Goal: Navigation & Orientation: Find specific page/section

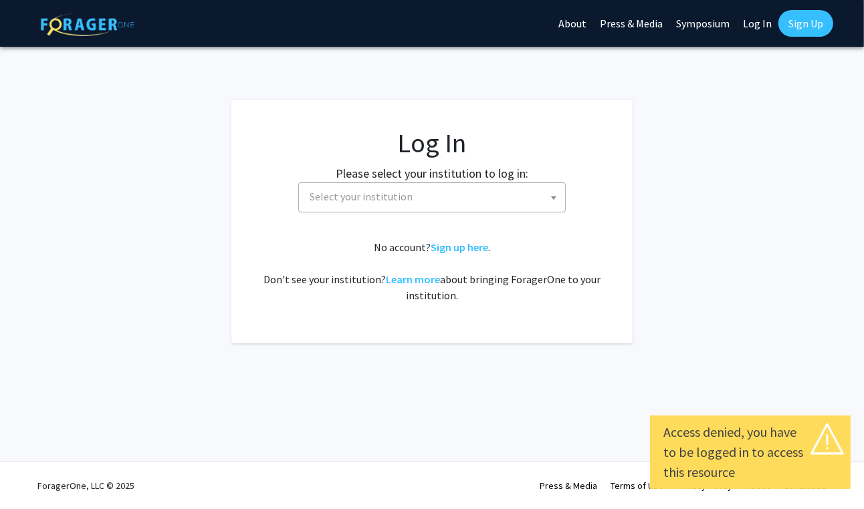
click at [550, 205] on span at bounding box center [553, 197] width 13 height 29
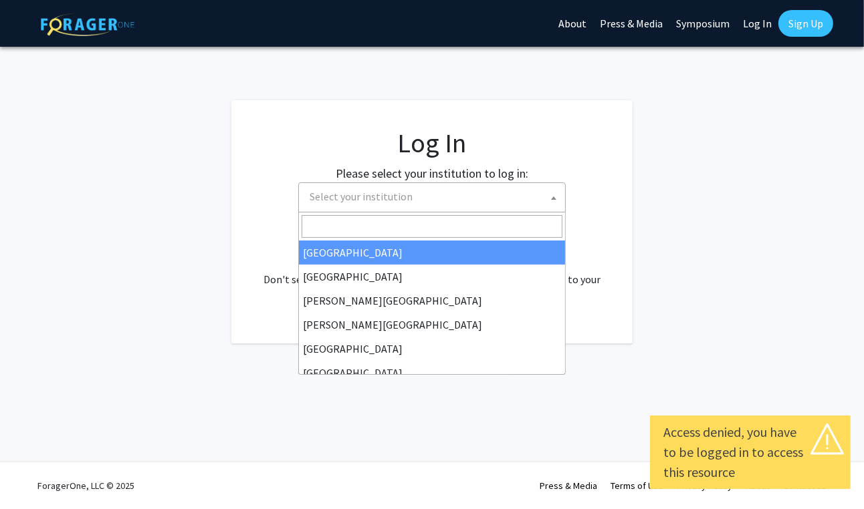
click at [654, 176] on fg-login "Log In Please select your institution to log in: Baylor University Brandeis Uni…" at bounding box center [432, 221] width 864 height 243
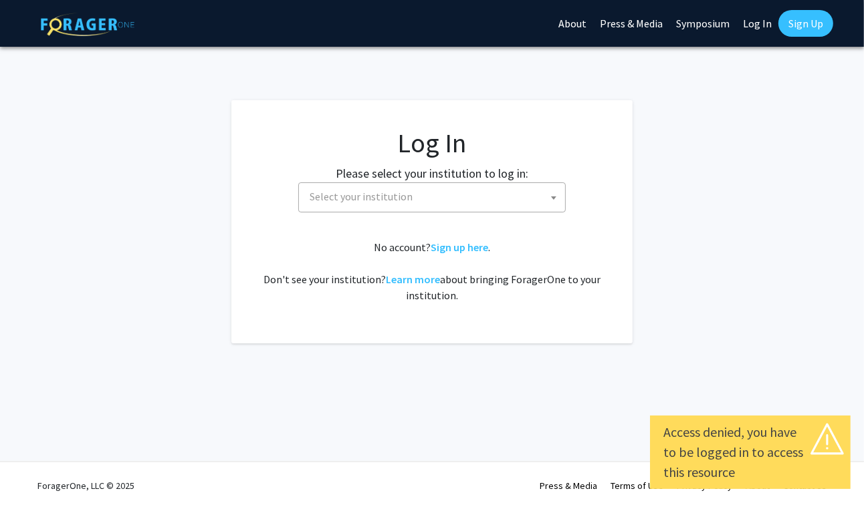
click at [550, 195] on span at bounding box center [553, 197] width 13 height 29
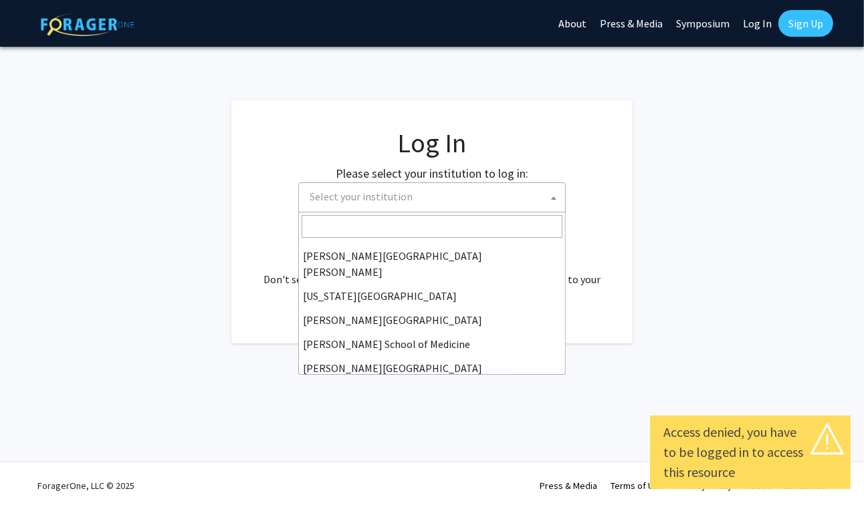
scroll to position [262, 0]
select select "1"
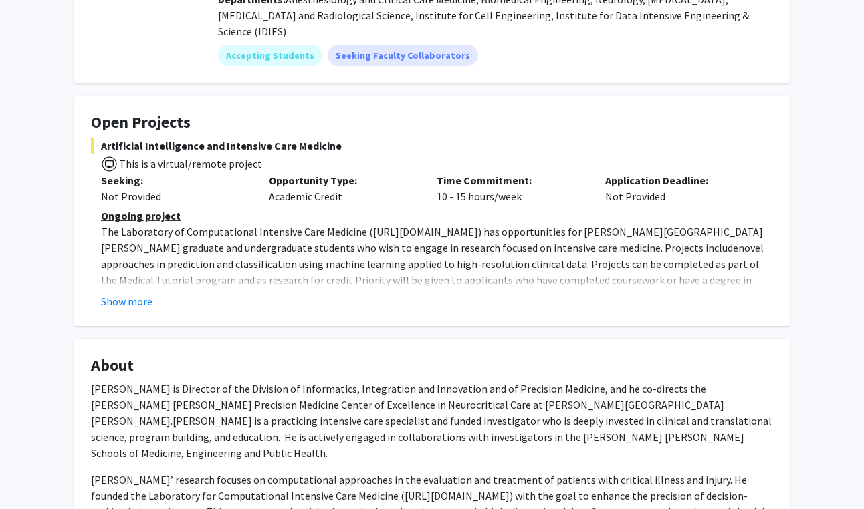
scroll to position [180, 0]
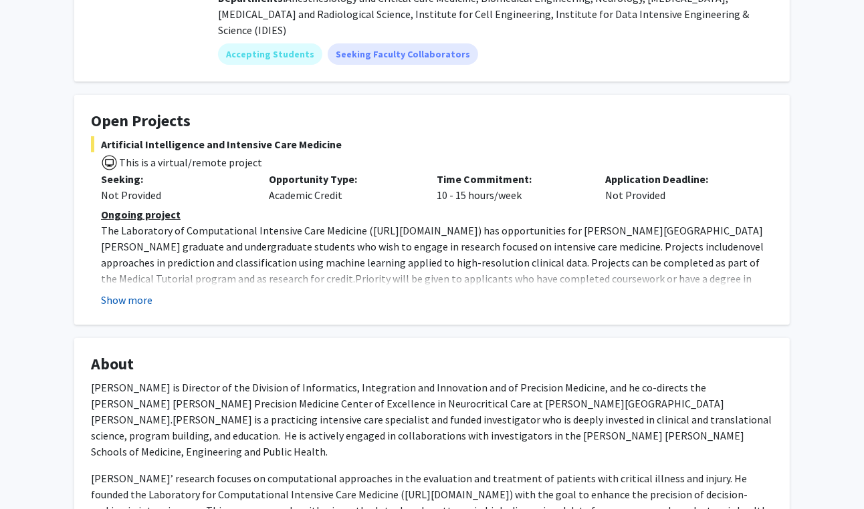
click at [118, 292] on button "Show more" at bounding box center [126, 300] width 51 height 16
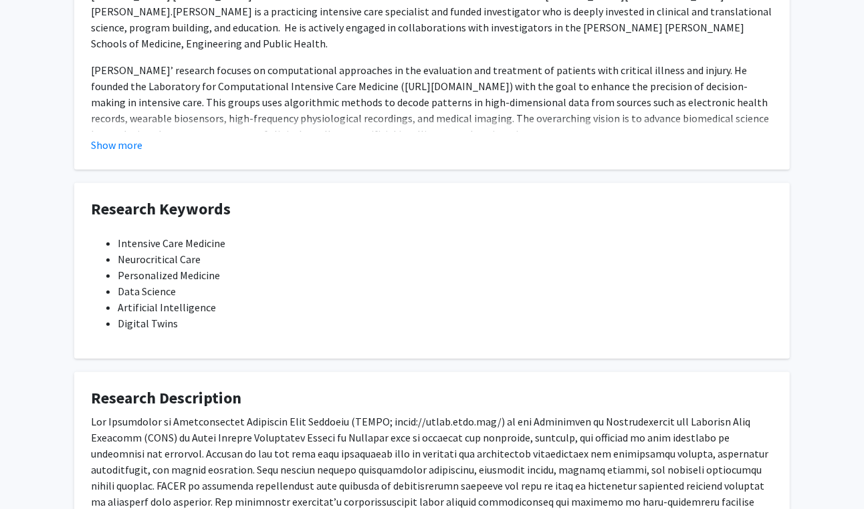
scroll to position [653, 0]
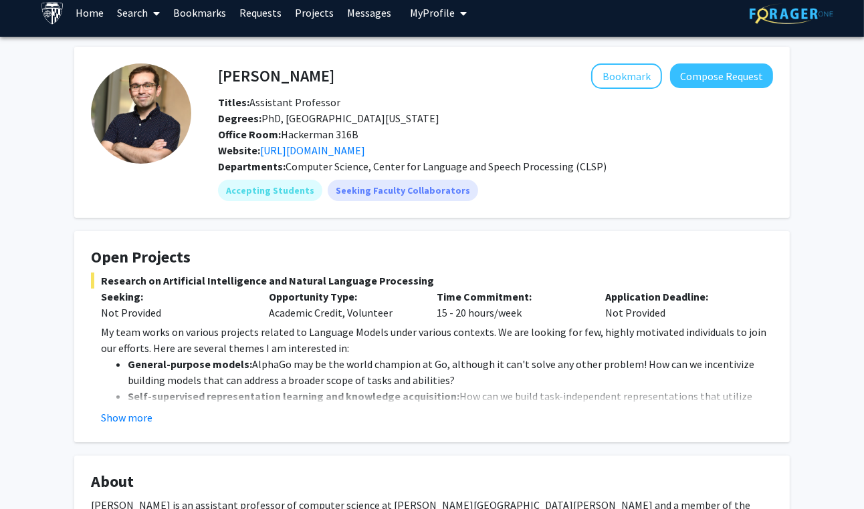
scroll to position [13, 0]
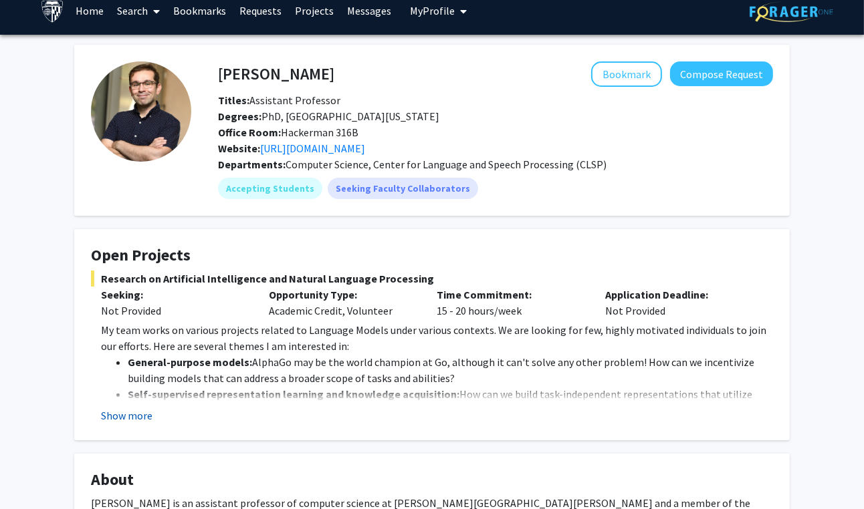
click at [142, 416] on button "Show more" at bounding box center [126, 416] width 51 height 16
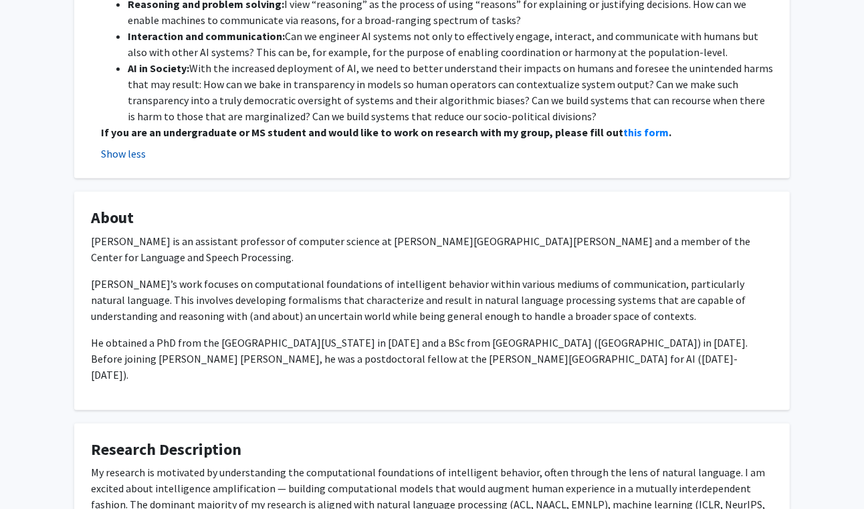
scroll to position [592, 0]
